Goal: Book appointment/travel/reservation

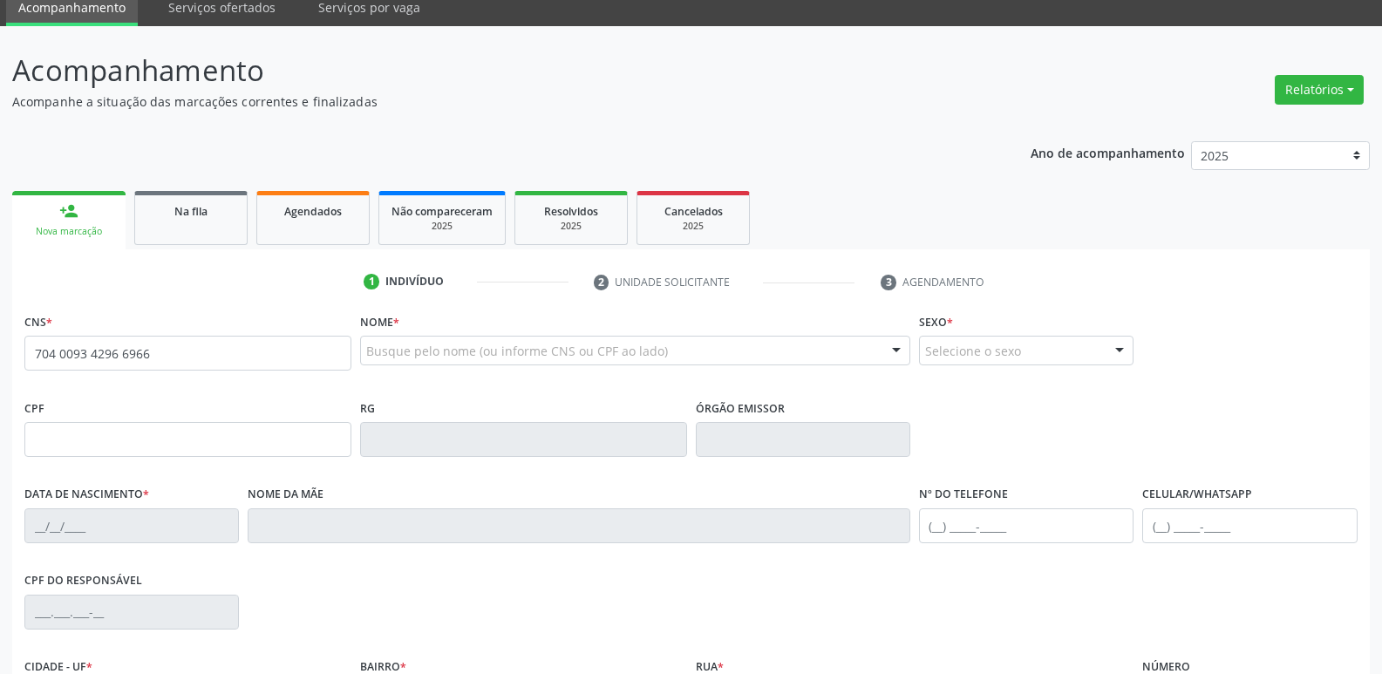
type input "704 0093 4296 6966"
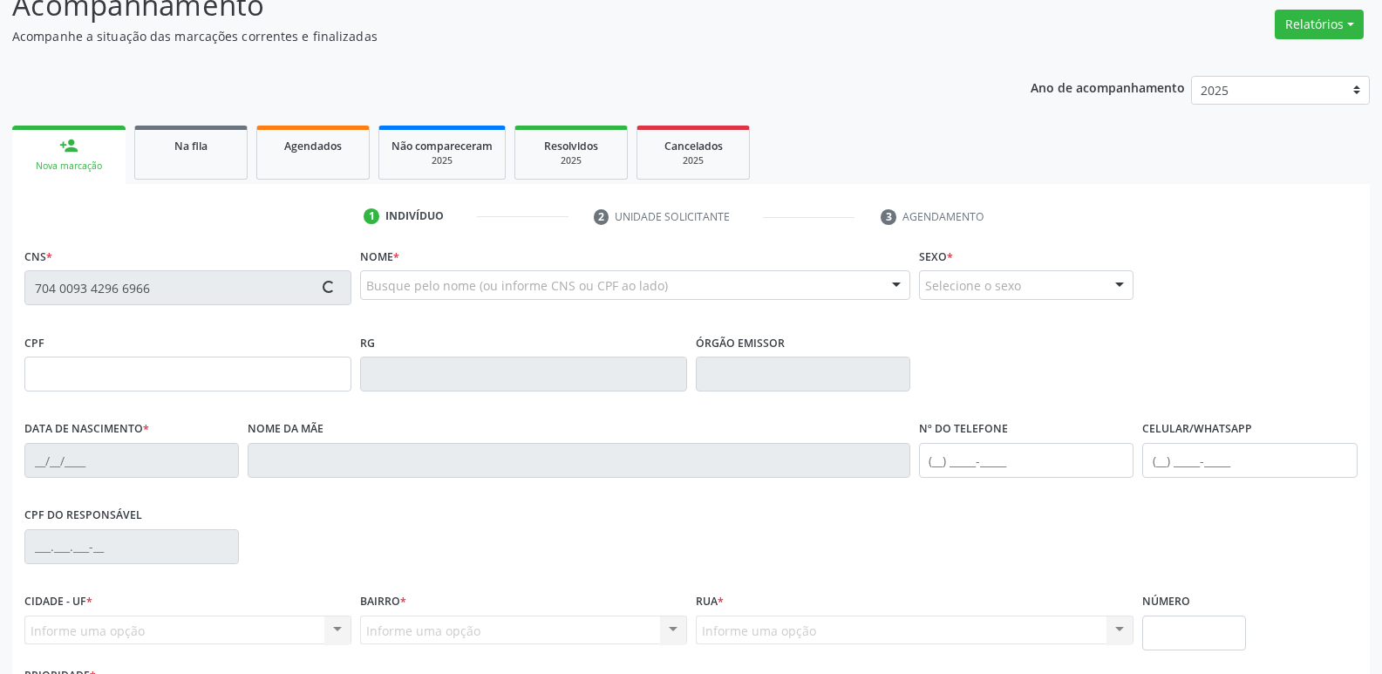
scroll to position [271, 0]
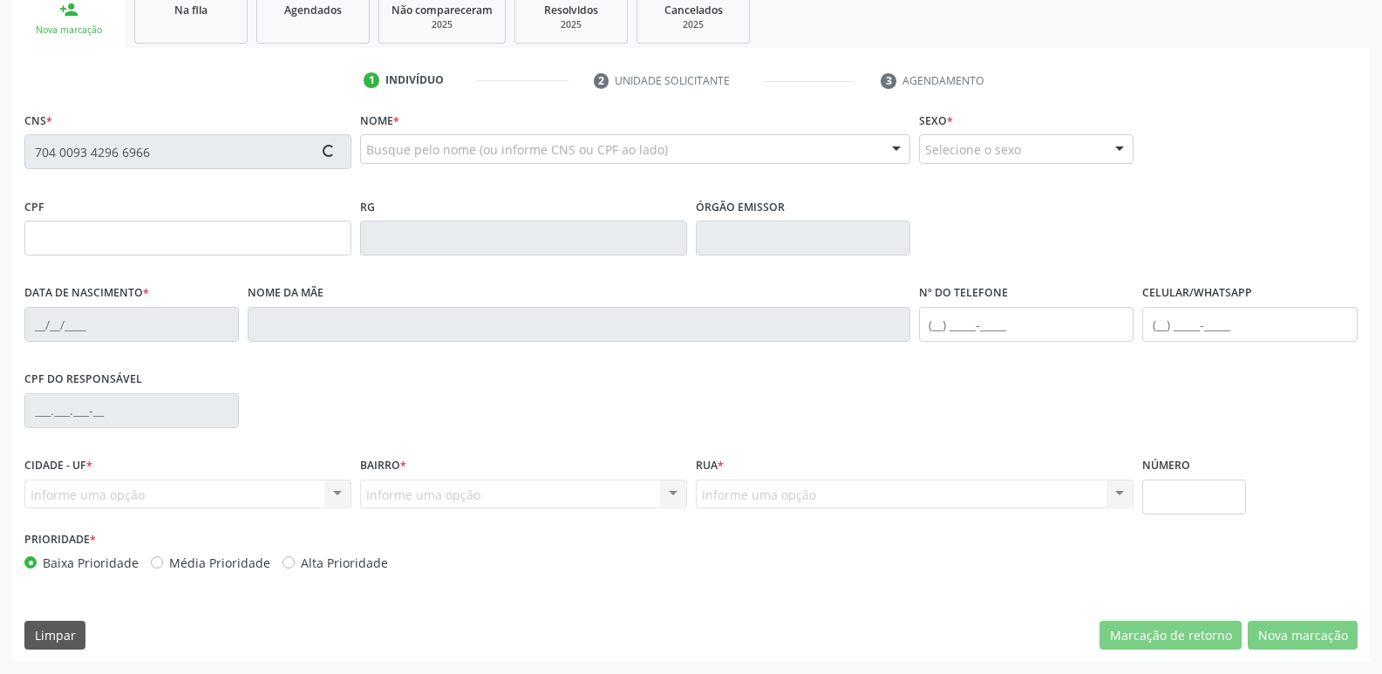
type input "159.158.187-73"
type input "[DATE]"
type input "[PERSON_NAME]"
type input "[PHONE_NUMBER]"
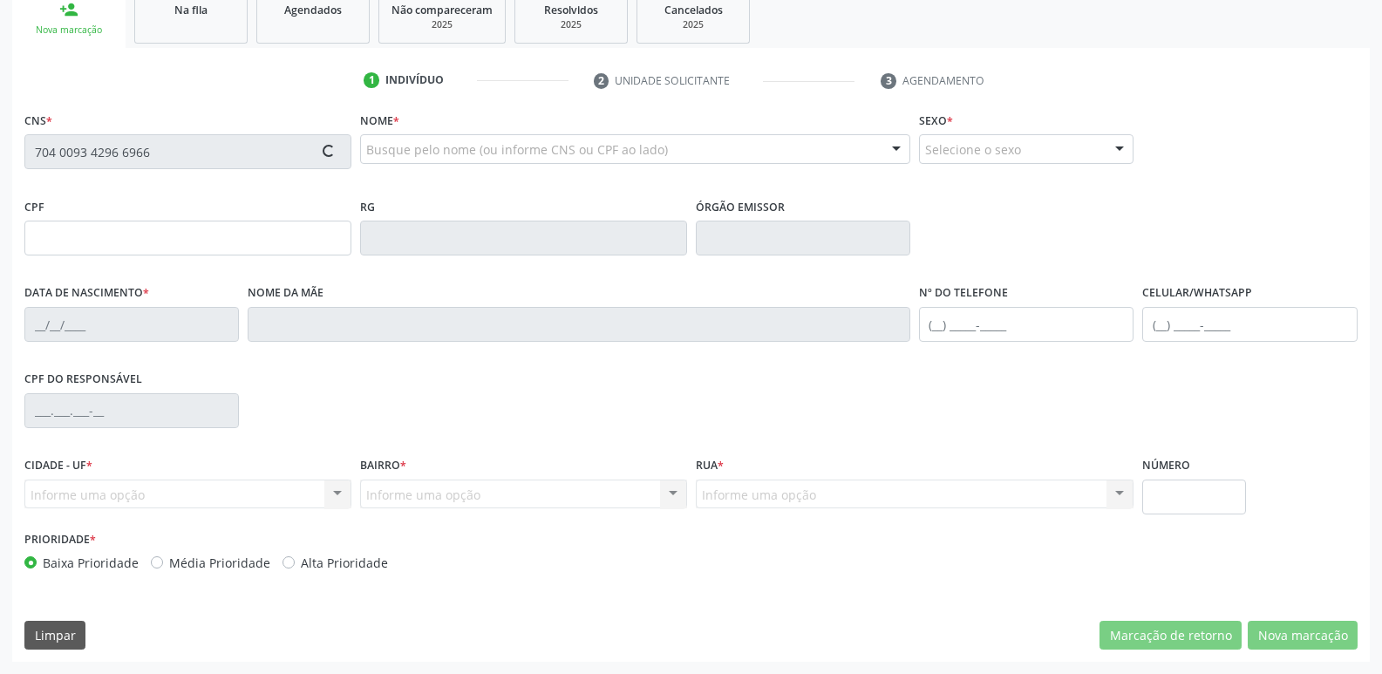
type input "714.026.911-49"
type input "125"
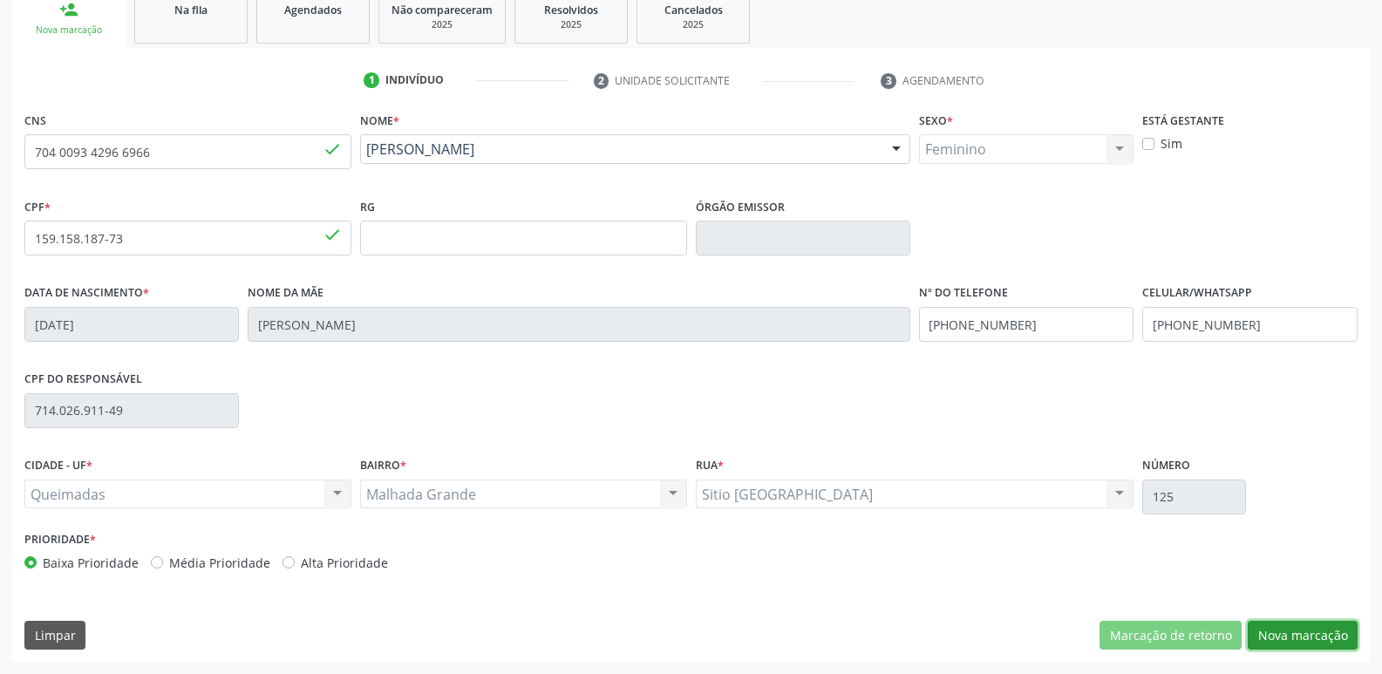
click at [1288, 634] on button "Nova marcação" at bounding box center [1303, 636] width 110 height 30
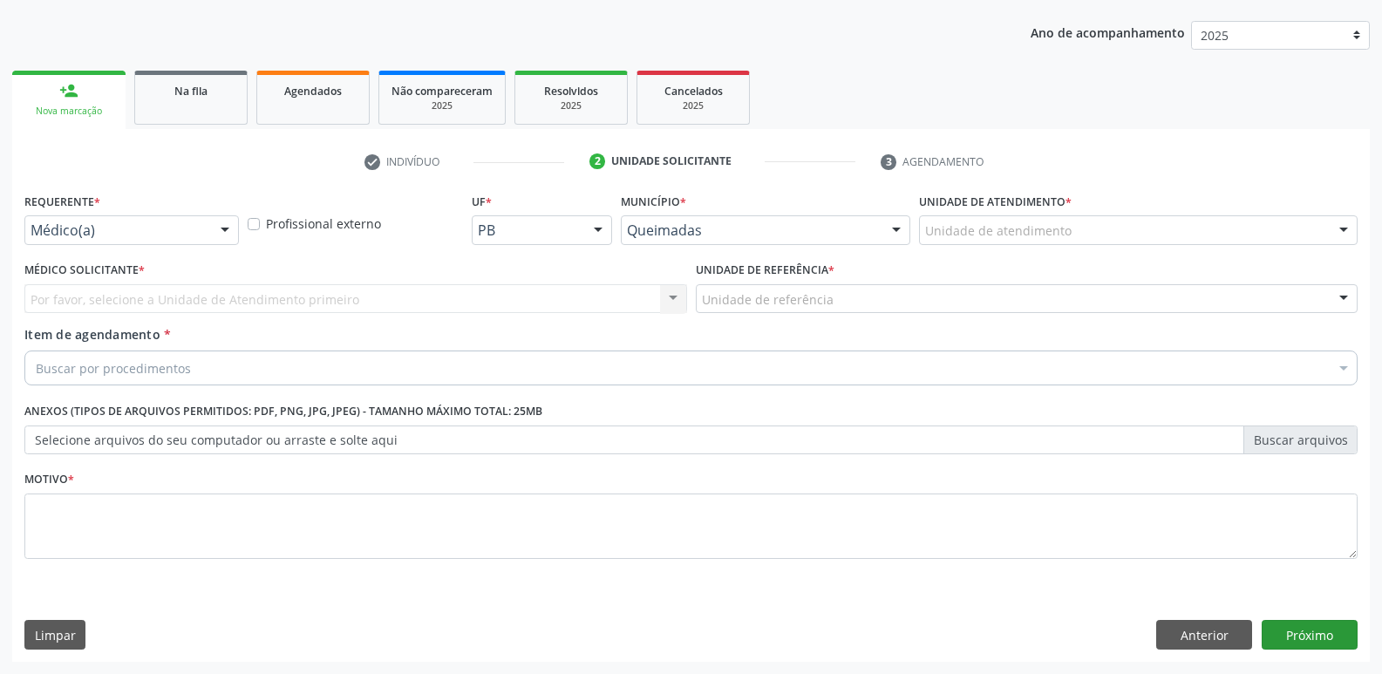
scroll to position [190, 0]
drag, startPoint x: 221, startPoint y: 225, endPoint x: 182, endPoint y: 311, distance: 94.5
click at [219, 227] on div at bounding box center [225, 231] width 26 height 30
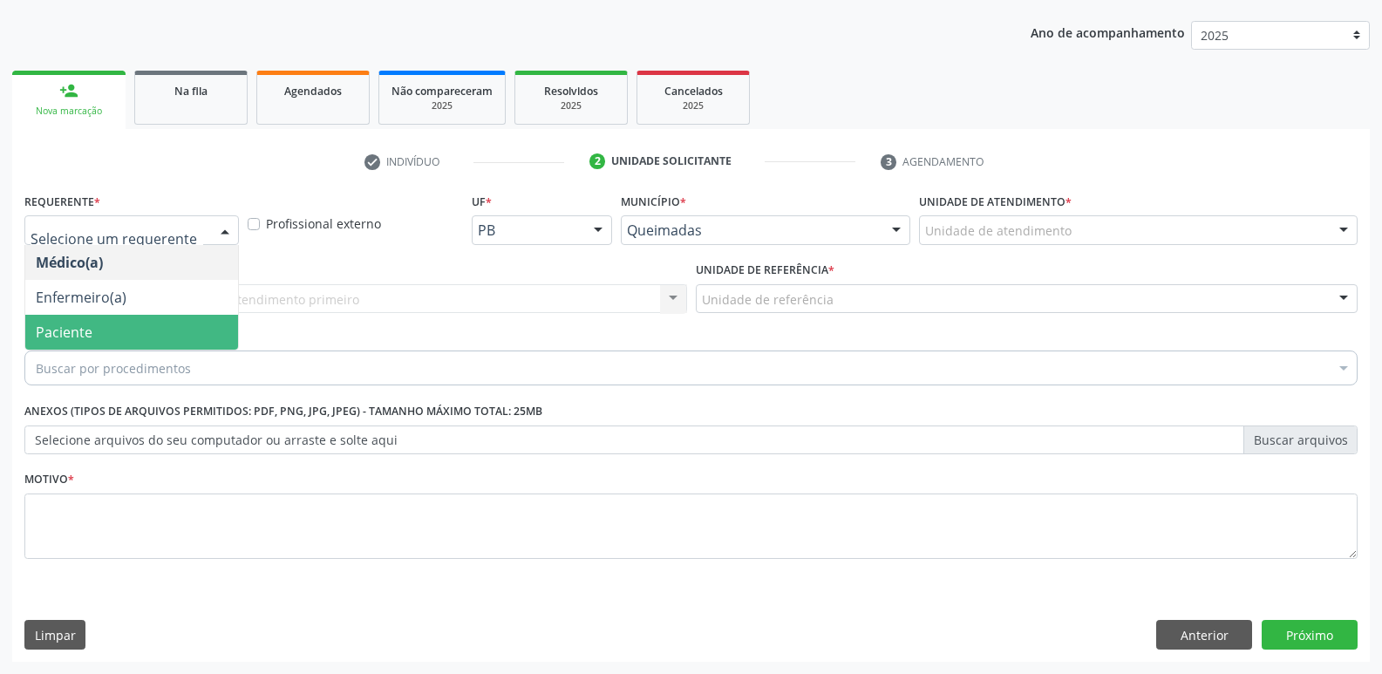
drag, startPoint x: 175, startPoint y: 325, endPoint x: 212, endPoint y: 312, distance: 38.9
click at [178, 325] on span "Paciente" at bounding box center [131, 332] width 213 height 35
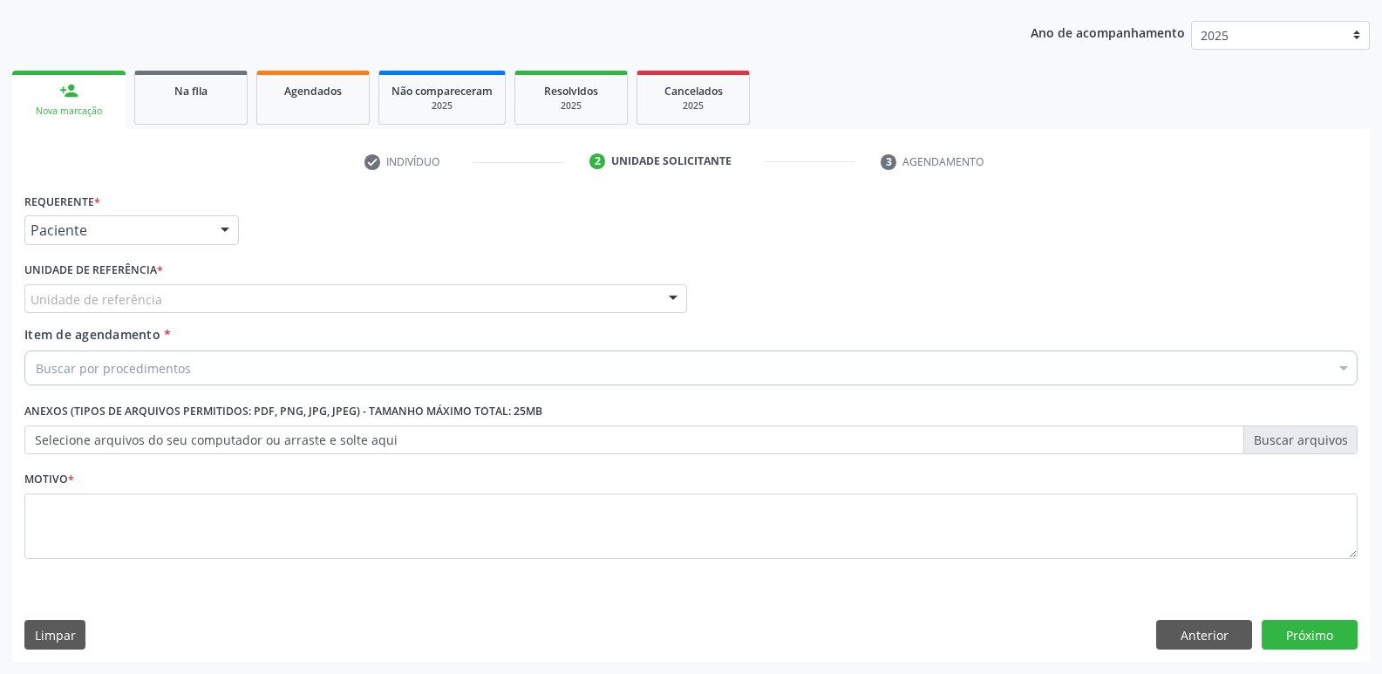
click at [234, 298] on div "Unidade de referência" at bounding box center [355, 299] width 663 height 30
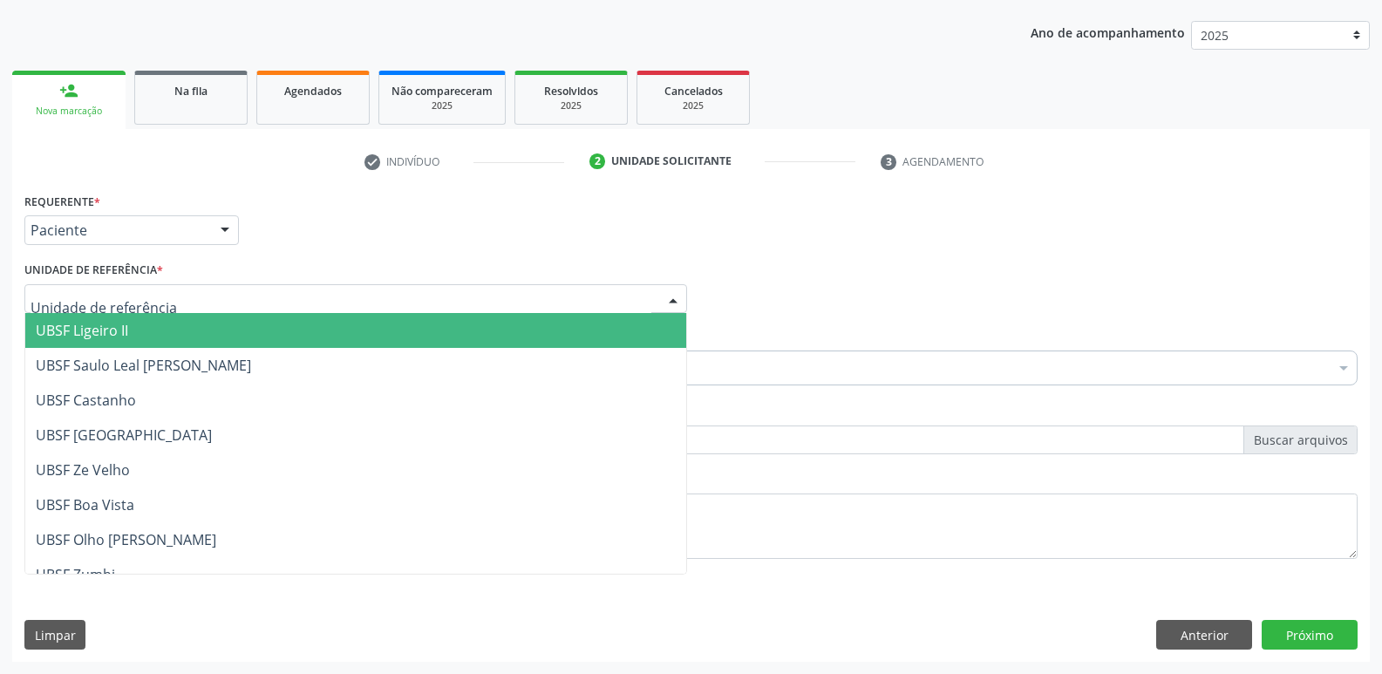
type input "m"
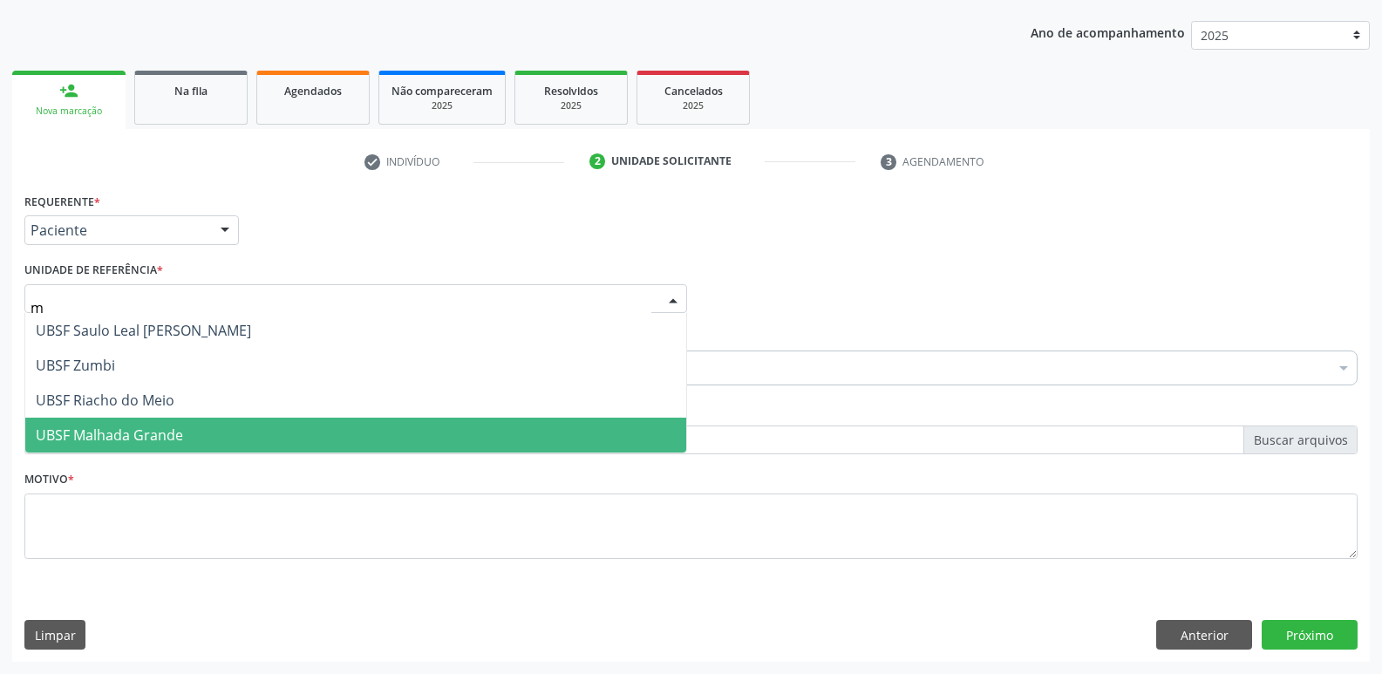
click at [136, 442] on span "UBSF Malhada Grande" at bounding box center [109, 435] width 147 height 19
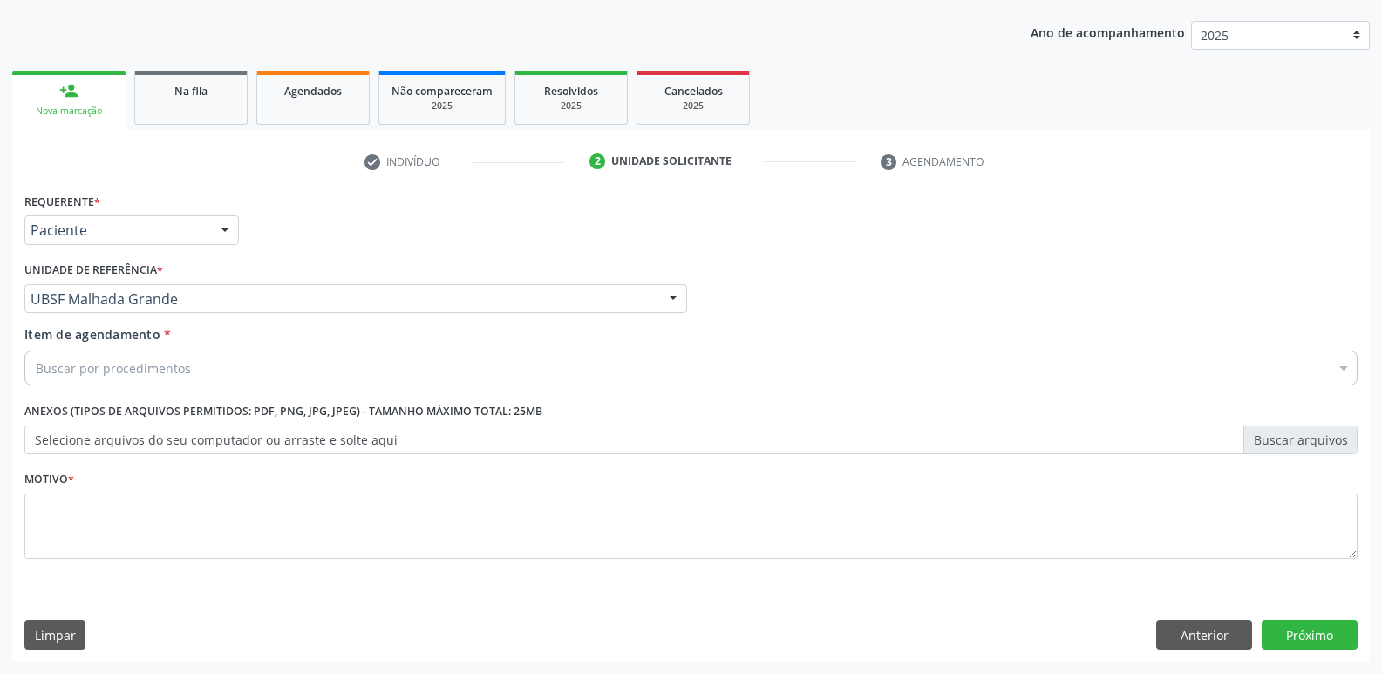
click at [199, 371] on div "Buscar por procedimentos" at bounding box center [691, 368] width 1334 height 35
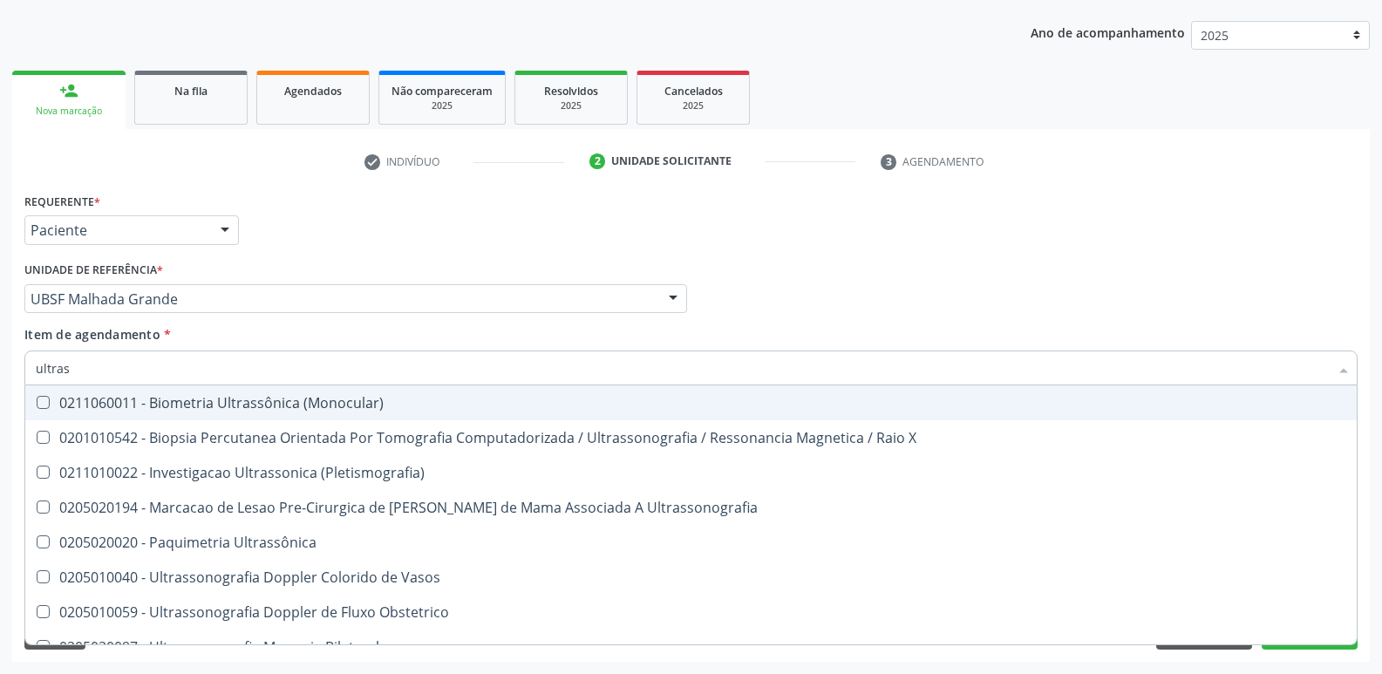
type input "ultrass"
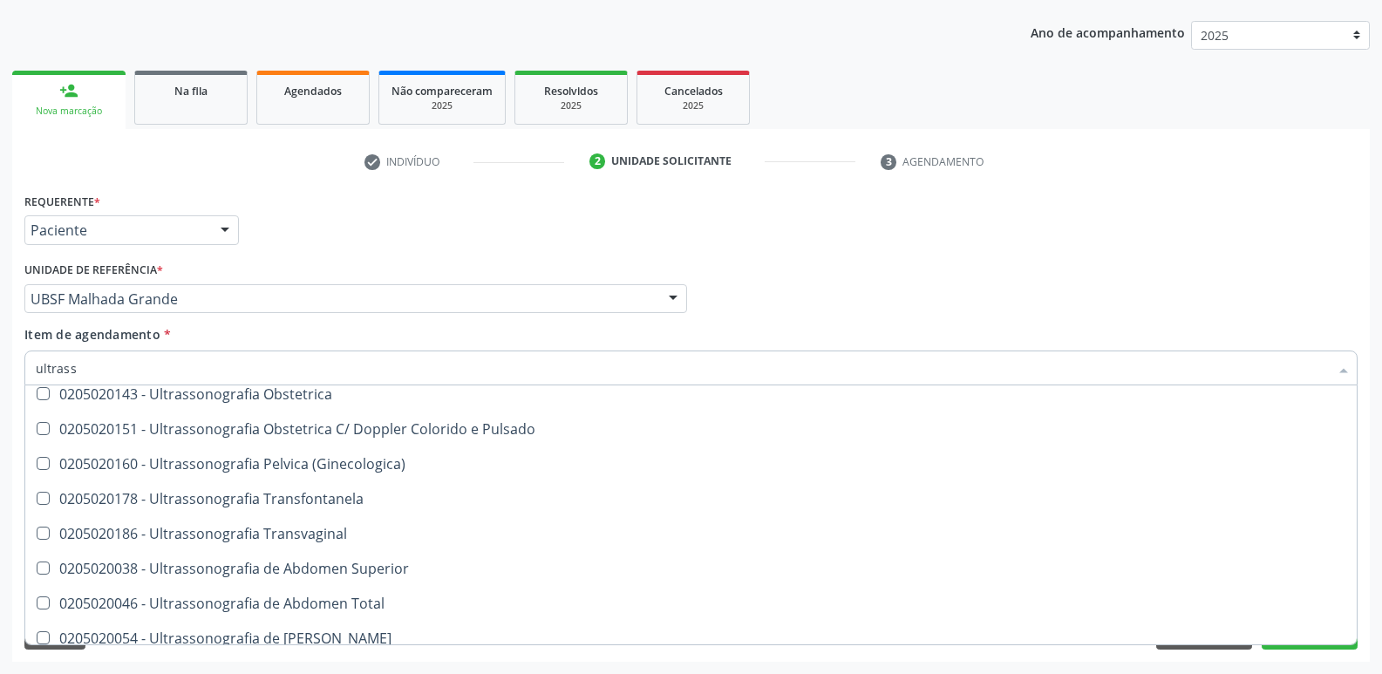
scroll to position [349, 0]
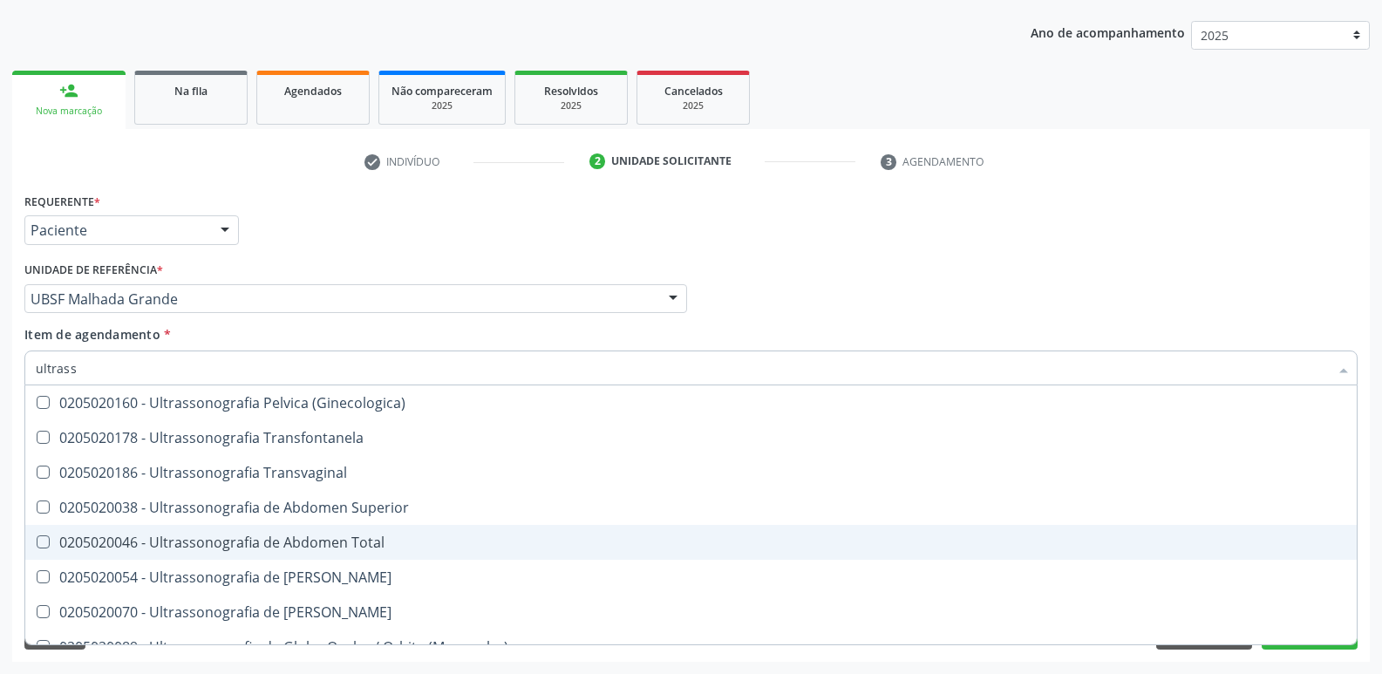
click at [311, 536] on div "0205020046 - Ultrassonografia de Abdomen Total" at bounding box center [691, 543] width 1311 height 14
checkbox Total "true"
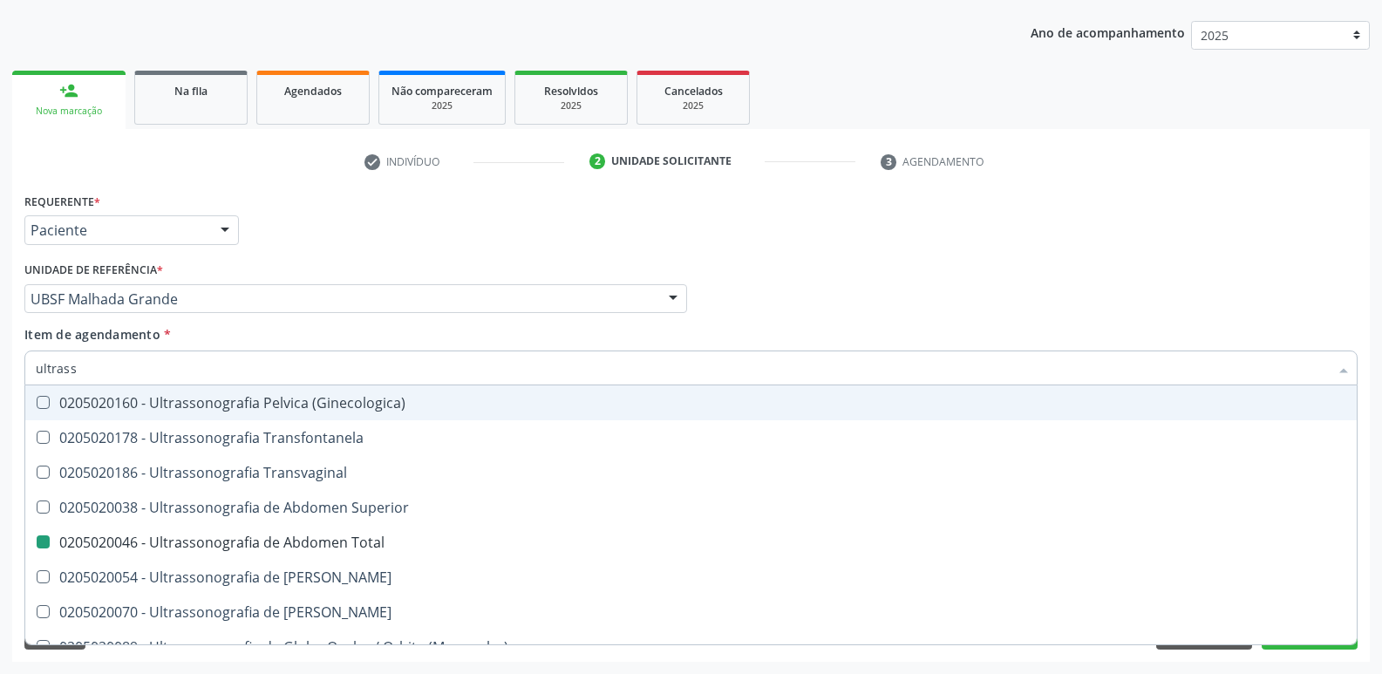
drag, startPoint x: 403, startPoint y: 257, endPoint x: 333, endPoint y: 453, distance: 207.5
click at [401, 260] on div "Unidade de referência * UBSF [GEOGRAPHIC_DATA] UBSF Ligeiro II UBSF Saulo Leal …" at bounding box center [355, 285] width 663 height 56
checkbox X "true"
checkbox Total "false"
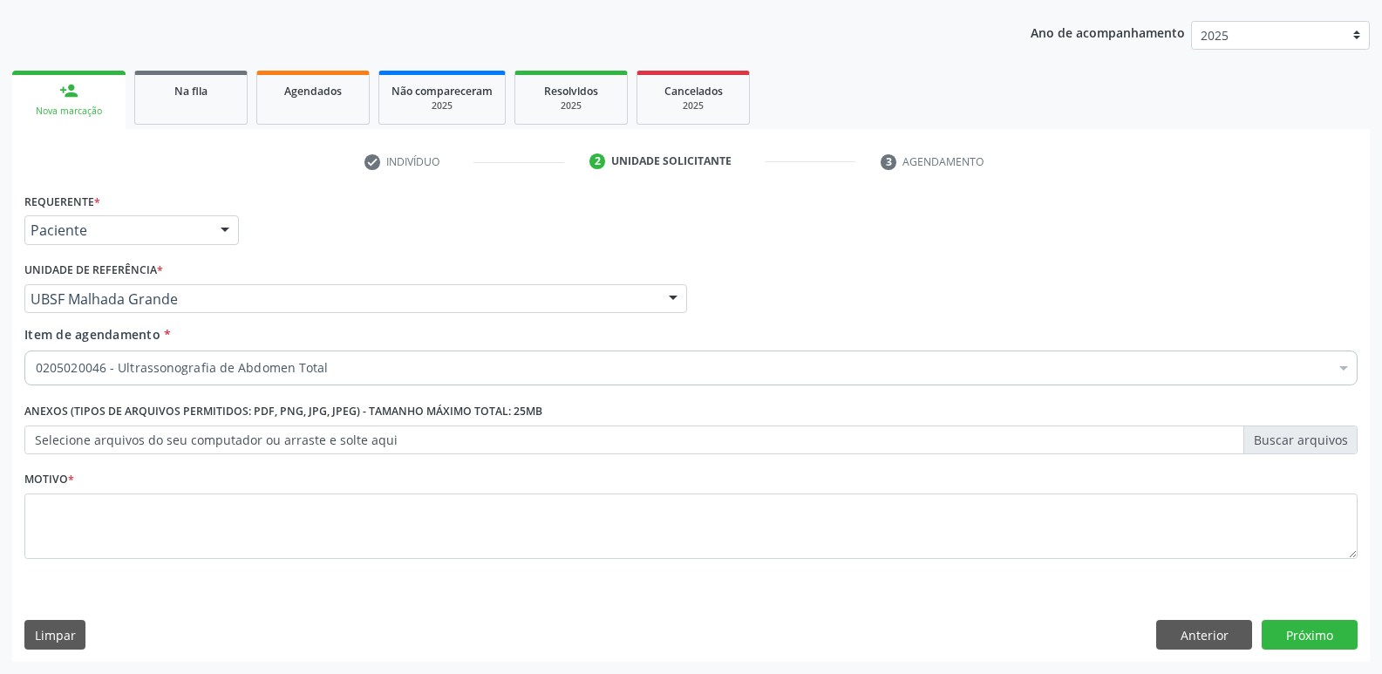
scroll to position [0, 0]
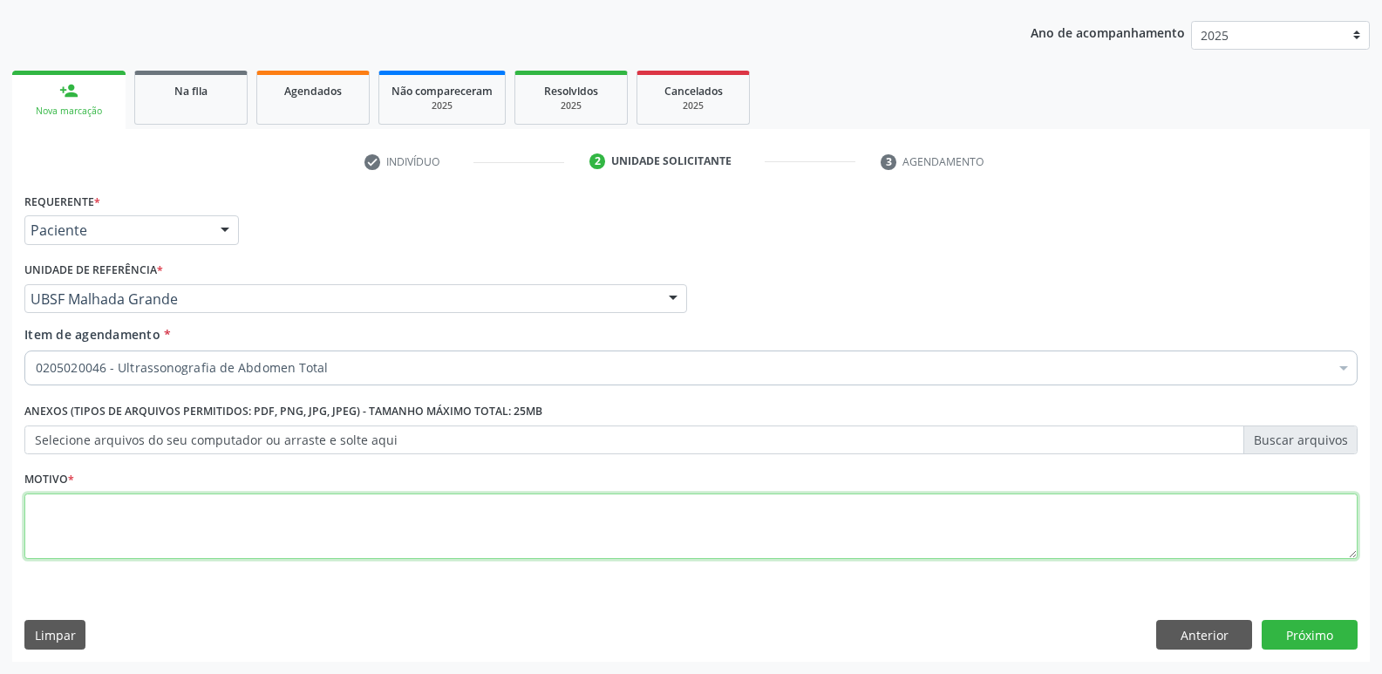
click at [278, 537] on textarea at bounding box center [691, 527] width 1334 height 66
type textarea "avaliação"
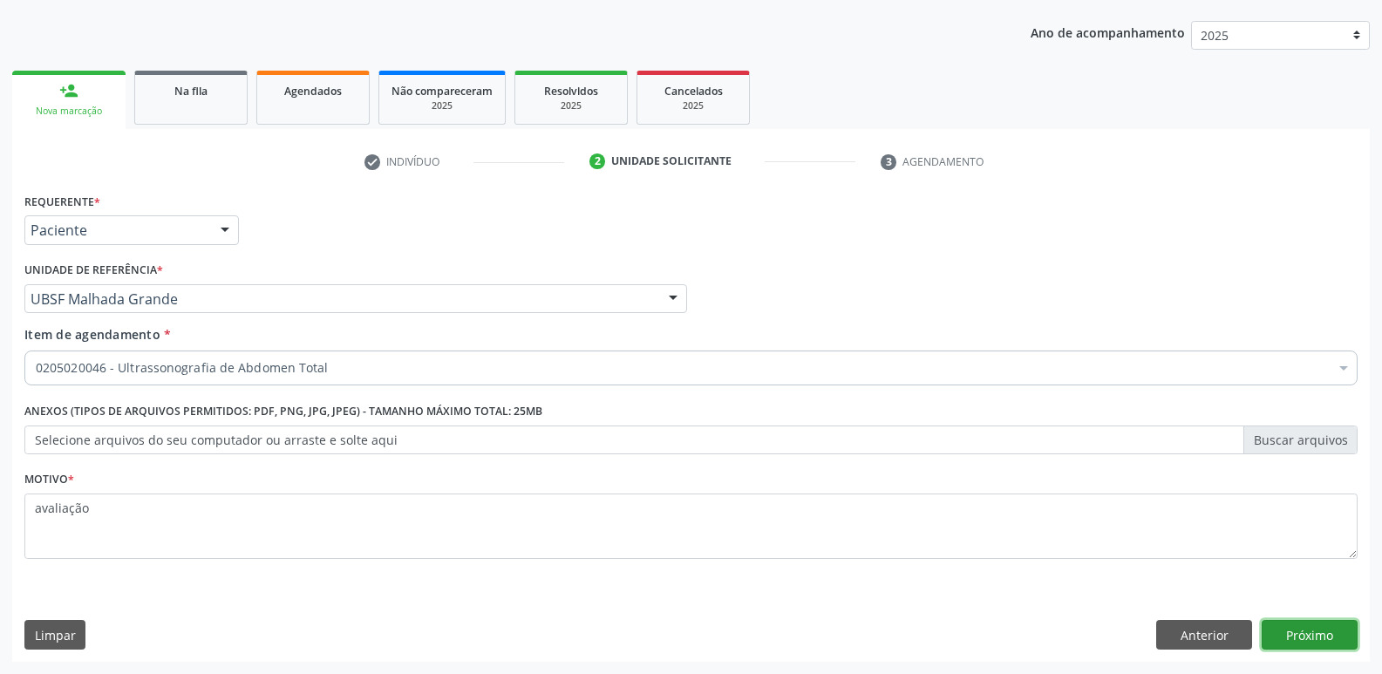
click at [1285, 632] on button "Próximo" at bounding box center [1310, 635] width 96 height 30
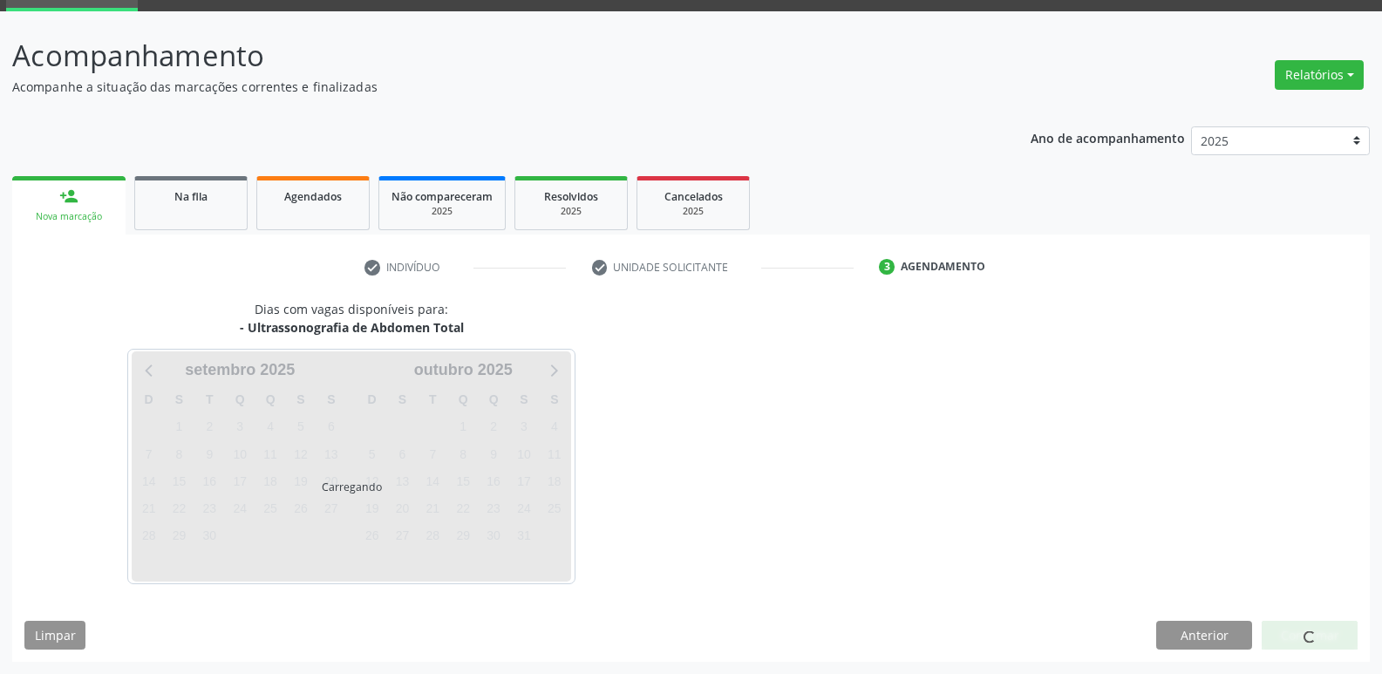
scroll to position [85, 0]
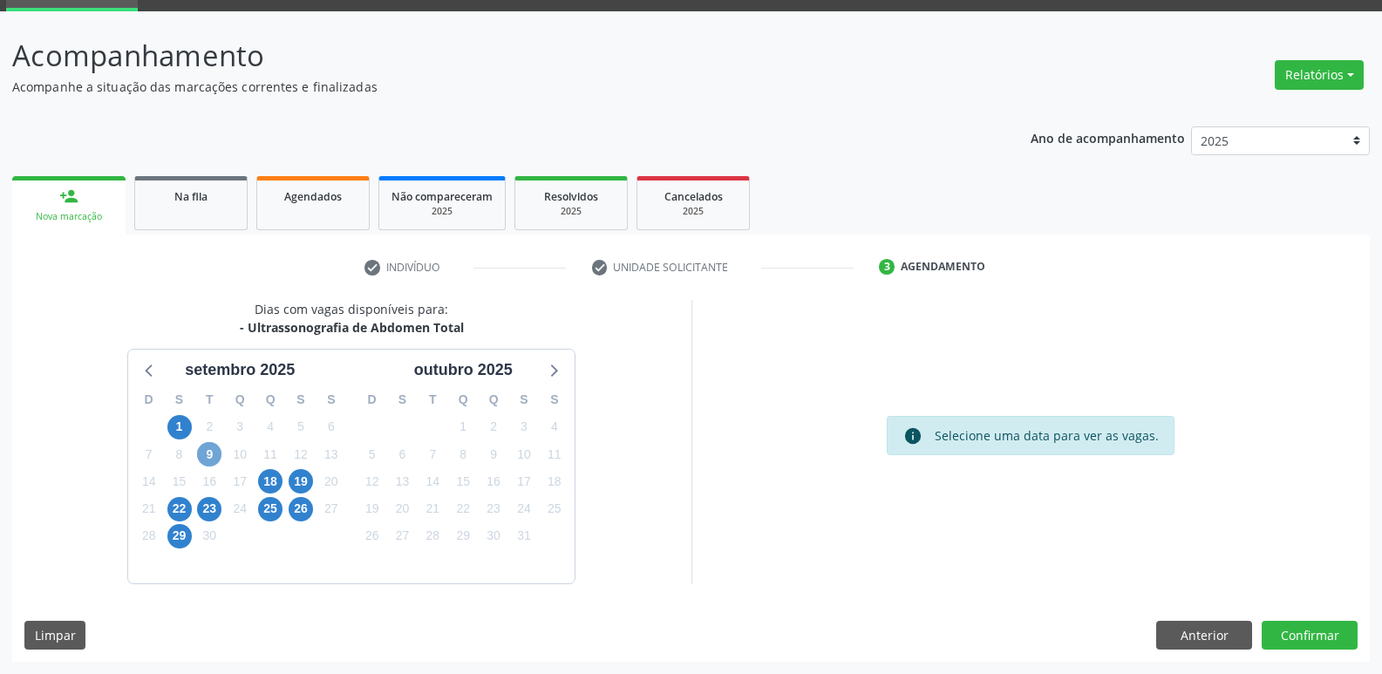
click at [214, 453] on span "9" at bounding box center [209, 454] width 24 height 24
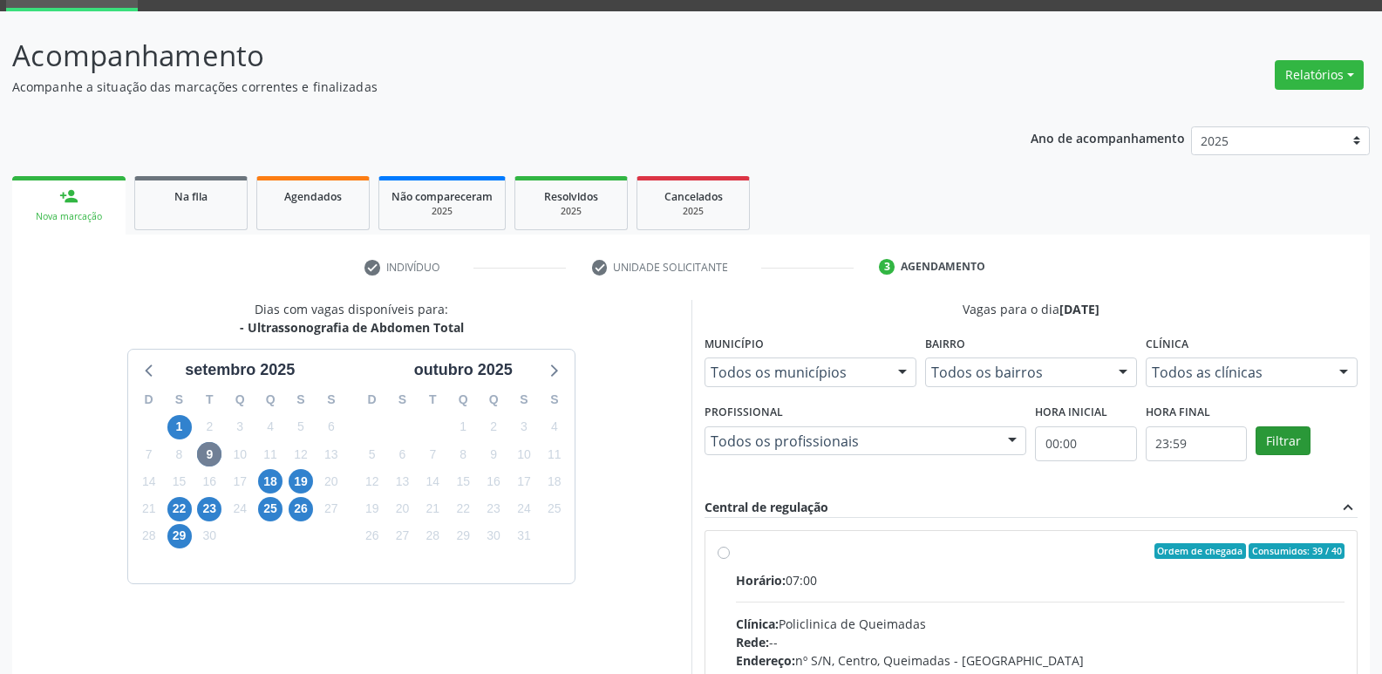
drag, startPoint x: 1222, startPoint y: 560, endPoint x: 1273, endPoint y: 453, distance: 118.6
click at [1228, 546] on label "Ordem de chegada Consumidos: 39 / 40 Horário: 07:00 Clínica: Policlinica de Que…" at bounding box center [1041, 677] width 610 height 268
radio input "true"
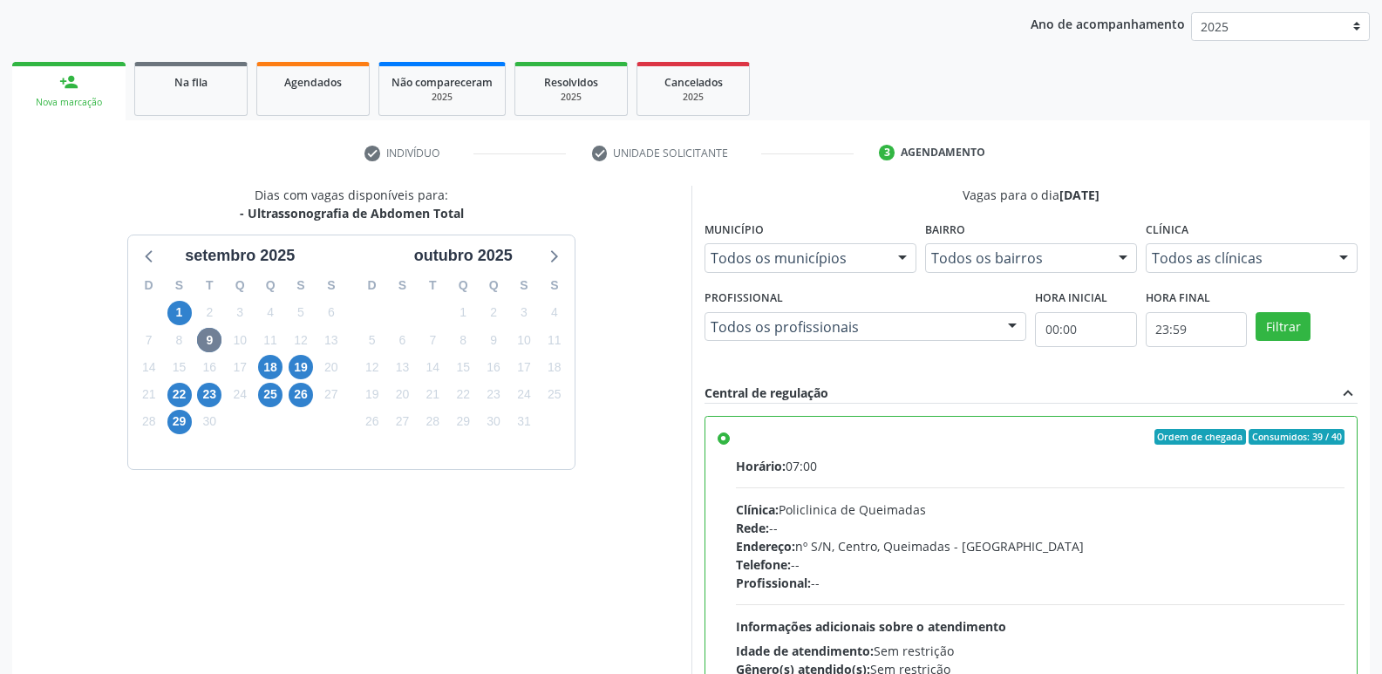
scroll to position [368, 0]
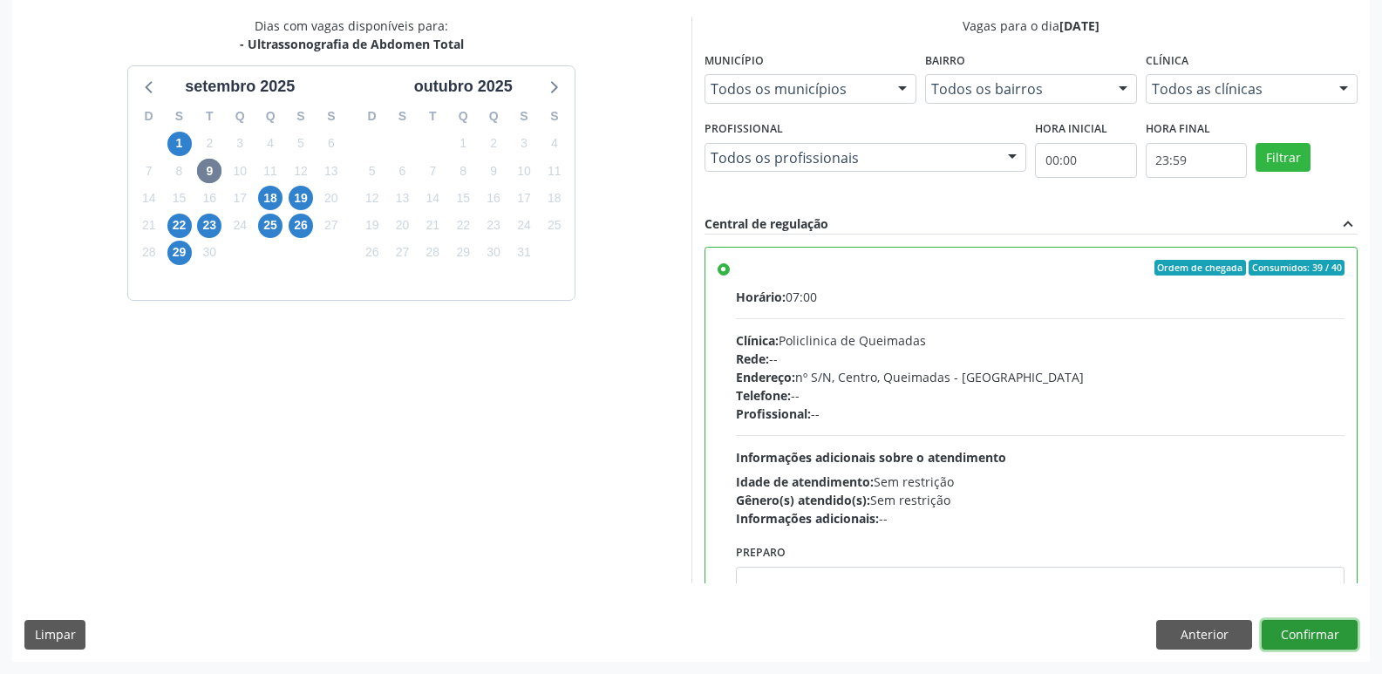
click at [1315, 631] on button "Confirmar" at bounding box center [1310, 635] width 96 height 30
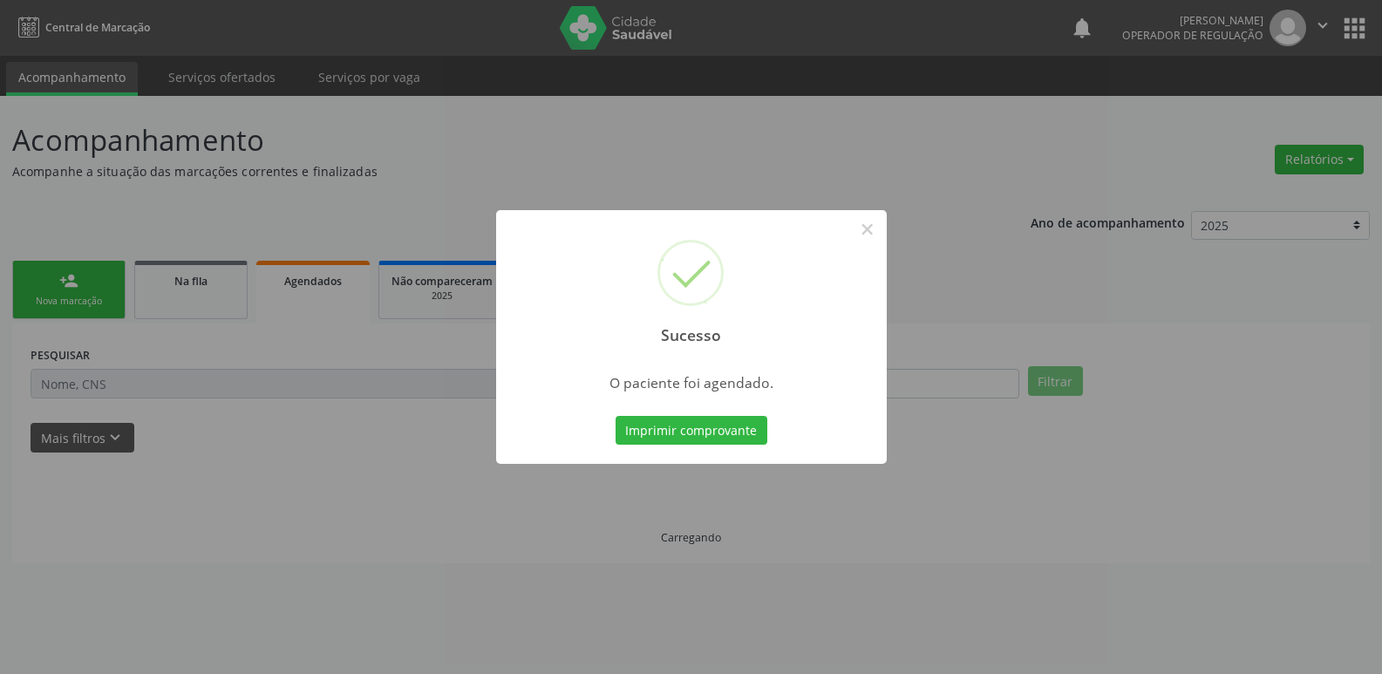
scroll to position [0, 0]
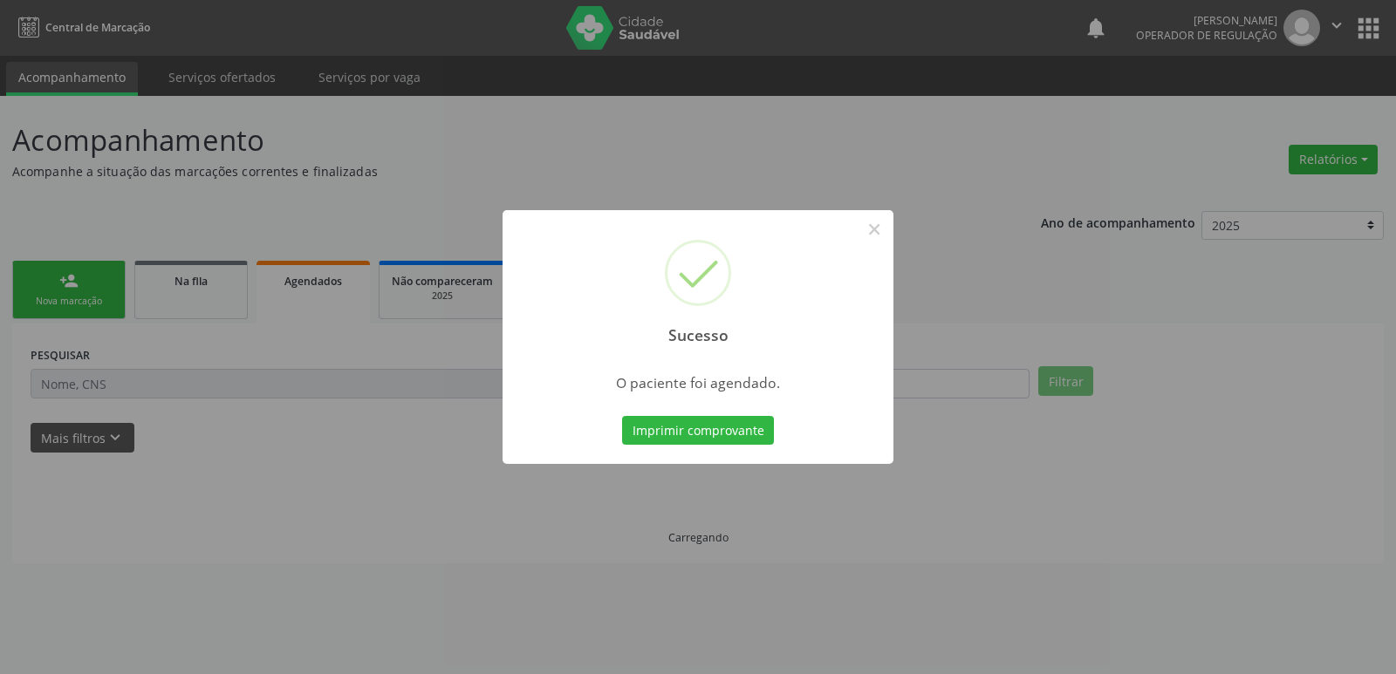
click at [622, 416] on button "Imprimir comprovante" at bounding box center [698, 431] width 152 height 30
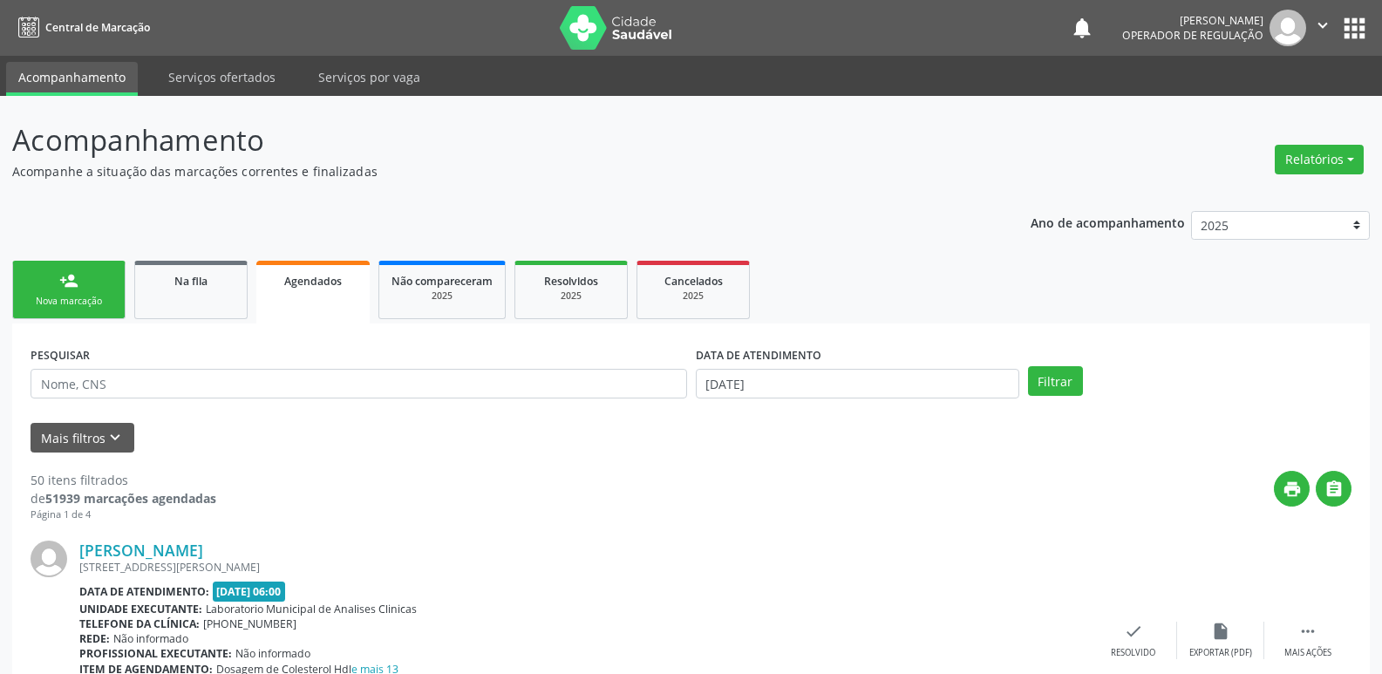
click at [1324, 19] on icon "" at bounding box center [1323, 25] width 19 height 19
click at [1287, 99] on link "Sair" at bounding box center [1278, 106] width 120 height 24
